Goal: Entertainment & Leisure: Consume media (video, audio)

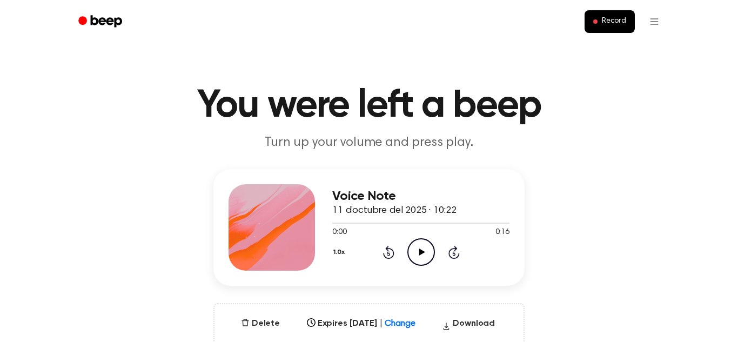
click at [423, 256] on icon "Play Audio" at bounding box center [422, 252] width 28 height 28
click at [423, 256] on icon "Pause Audio" at bounding box center [422, 252] width 28 height 28
click at [423, 256] on icon "Play Audio" at bounding box center [422, 252] width 28 height 28
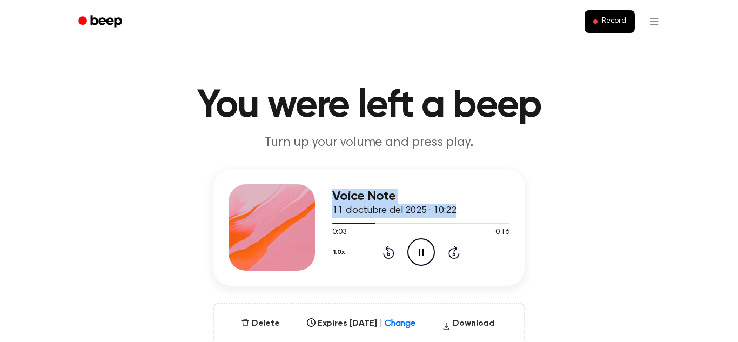
drag, startPoint x: 370, startPoint y: 226, endPoint x: 303, endPoint y: 227, distance: 67.0
click at [303, 227] on div "Voice Note 11 d’octubre del 2025 · 10:22 0:03 0:16 Your browser does not suppor…" at bounding box center [369, 227] width 311 height 117
click at [368, 222] on span at bounding box center [371, 223] width 9 height 9
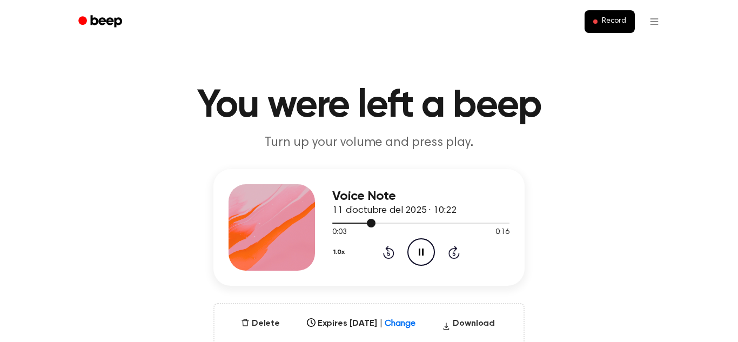
drag, startPoint x: 368, startPoint y: 222, endPoint x: 357, endPoint y: 224, distance: 11.7
click at [357, 224] on div at bounding box center [420, 222] width 177 height 9
click at [356, 225] on div at bounding box center [420, 222] width 177 height 9
click at [373, 224] on span at bounding box center [371, 223] width 9 height 9
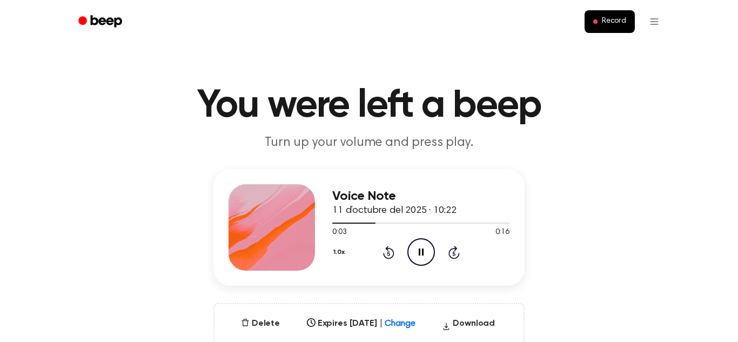
click at [388, 252] on icon at bounding box center [388, 253] width 3 height 4
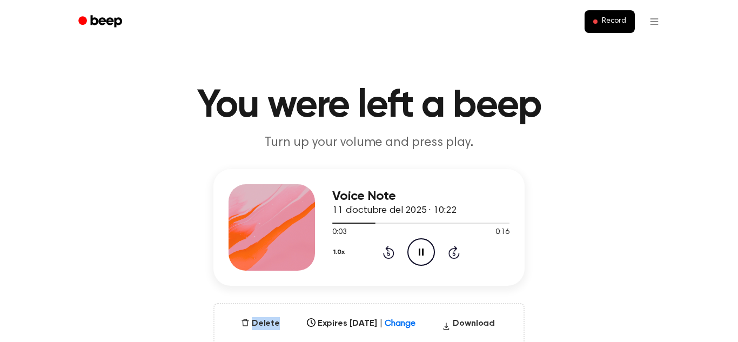
click at [388, 252] on icon at bounding box center [388, 253] width 3 height 4
click at [244, 322] on icon "button" at bounding box center [245, 322] width 9 height 9
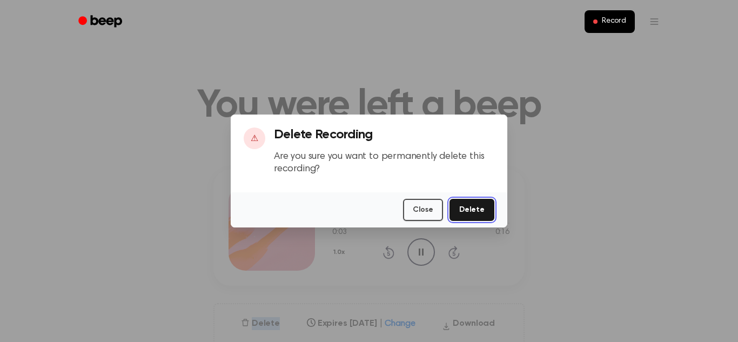
click at [481, 202] on button "Delete" at bounding box center [472, 210] width 45 height 22
click at [478, 207] on button "Delete" at bounding box center [472, 210] width 45 height 22
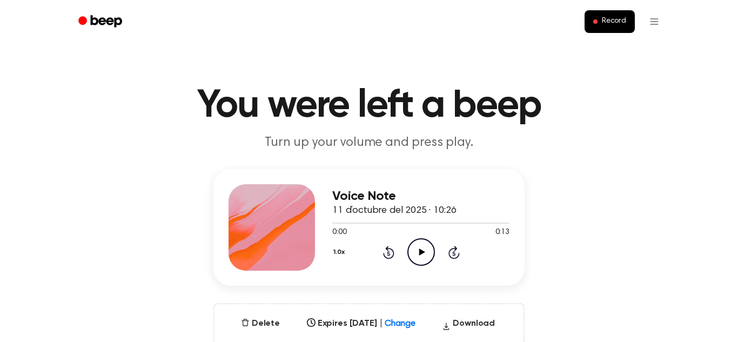
click at [421, 257] on icon "Play Audio" at bounding box center [422, 252] width 28 height 28
click at [340, 252] on button "1.0x" at bounding box center [340, 252] width 16 height 18
click at [346, 331] on div "1.2x" at bounding box center [353, 338] width 42 height 20
drag, startPoint x: 380, startPoint y: 225, endPoint x: 402, endPoint y: 225, distance: 21.6
click at [402, 225] on div at bounding box center [420, 222] width 177 height 9
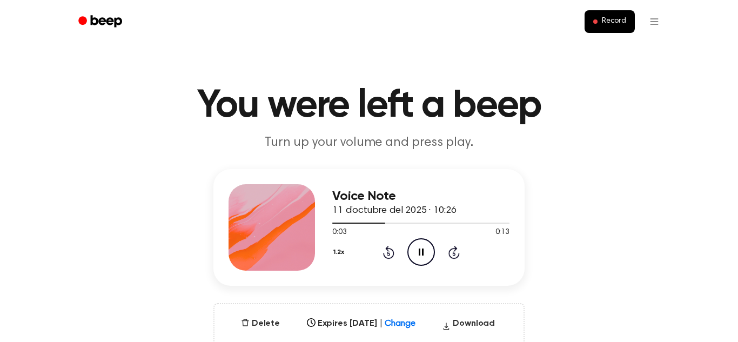
click at [388, 252] on icon "Rewind 5 seconds" at bounding box center [389, 252] width 12 height 14
click at [387, 250] on icon at bounding box center [388, 252] width 11 height 13
drag, startPoint x: 382, startPoint y: 223, endPoint x: 318, endPoint y: 218, distance: 64.5
click at [318, 218] on div "Voice Note 11 d’octubre del 2025 · 10:26 0:03 0:13 Your browser does not suppor…" at bounding box center [369, 227] width 311 height 117
click at [417, 249] on icon "Play Audio" at bounding box center [422, 252] width 28 height 28
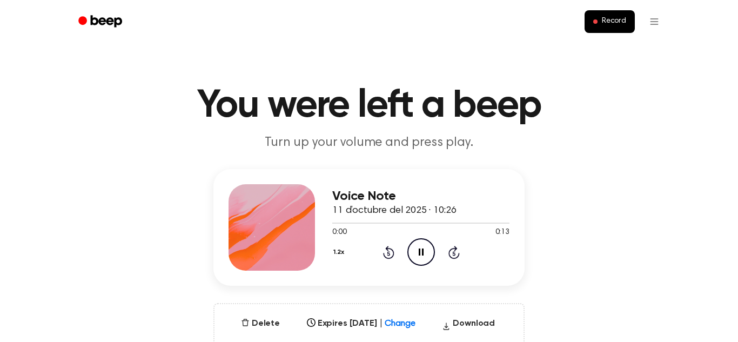
click at [417, 249] on icon "Pause Audio" at bounding box center [422, 252] width 28 height 28
click at [417, 249] on icon "Play Audio" at bounding box center [422, 252] width 28 height 28
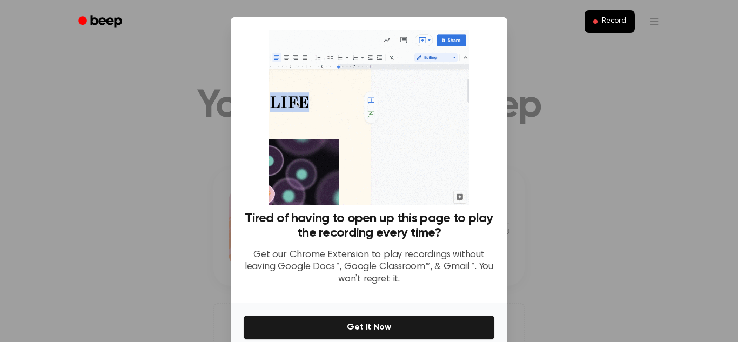
click at [570, 87] on div at bounding box center [369, 171] width 738 height 342
click at [71, 88] on div at bounding box center [369, 171] width 738 height 342
